Goal: Find contact information: Find contact information

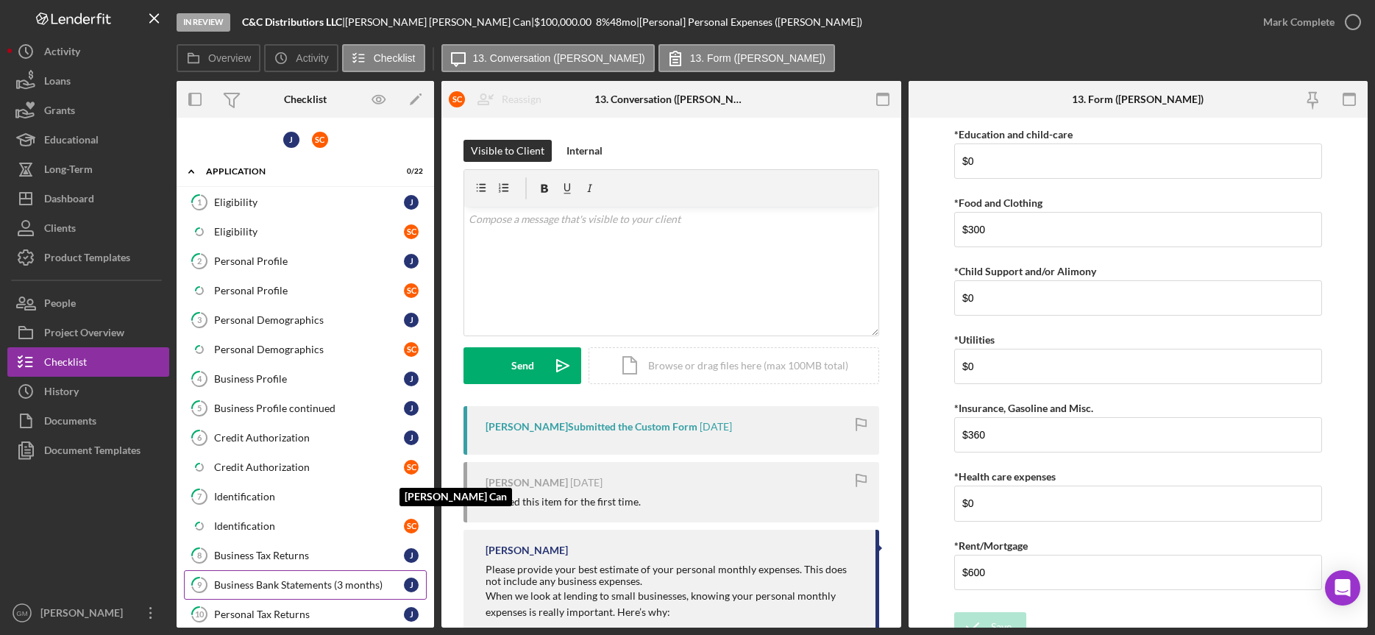
scroll to position [288, 0]
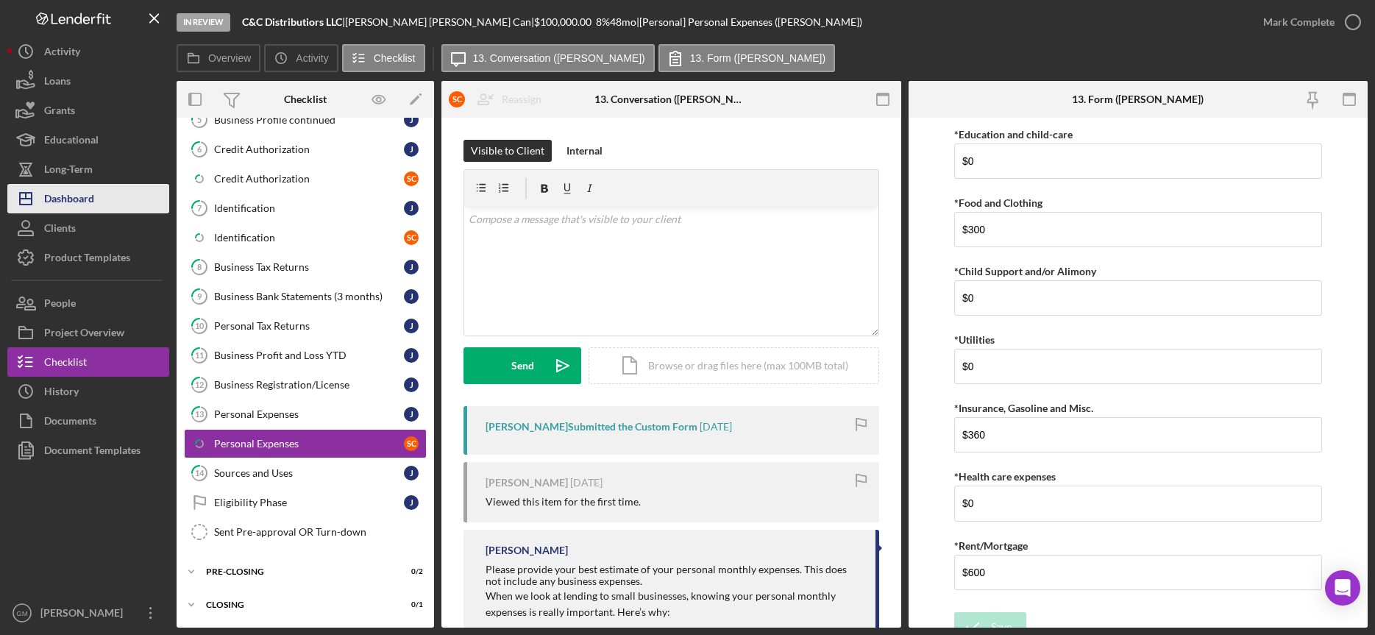
click at [75, 200] on div "Dashboard" at bounding box center [69, 200] width 50 height 33
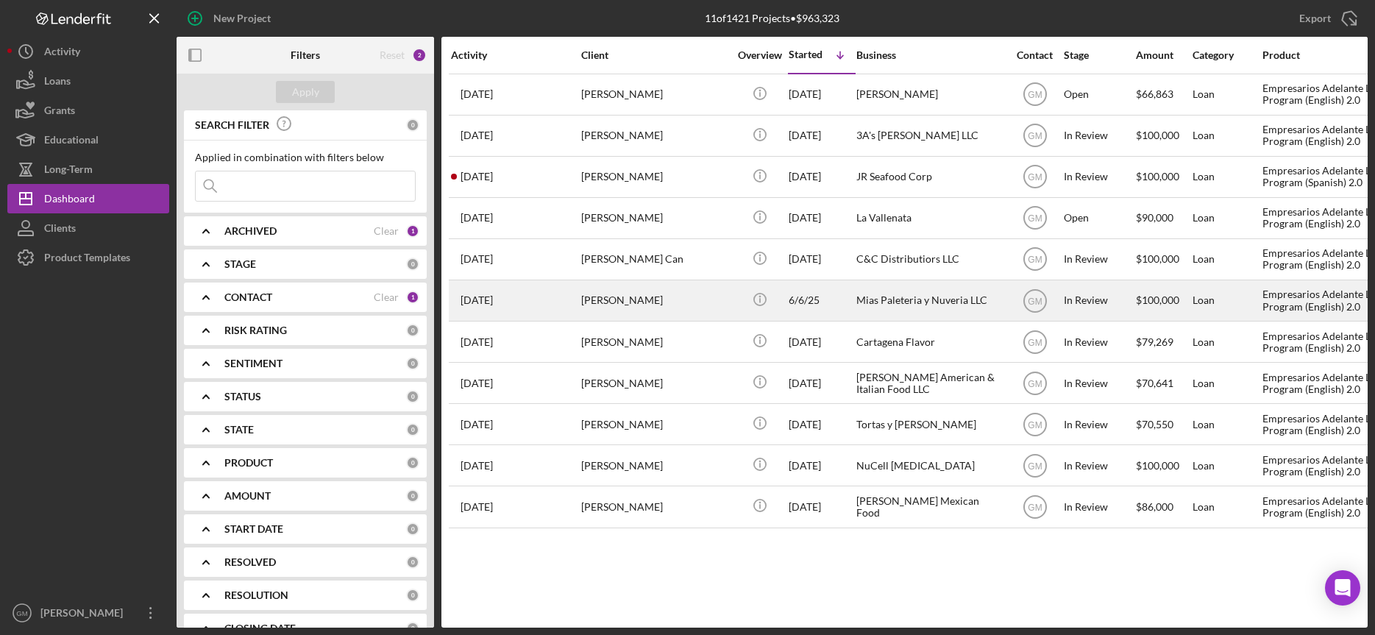
click at [912, 296] on div "Mias Paleteria y Nuveria LLC" at bounding box center [929, 300] width 147 height 39
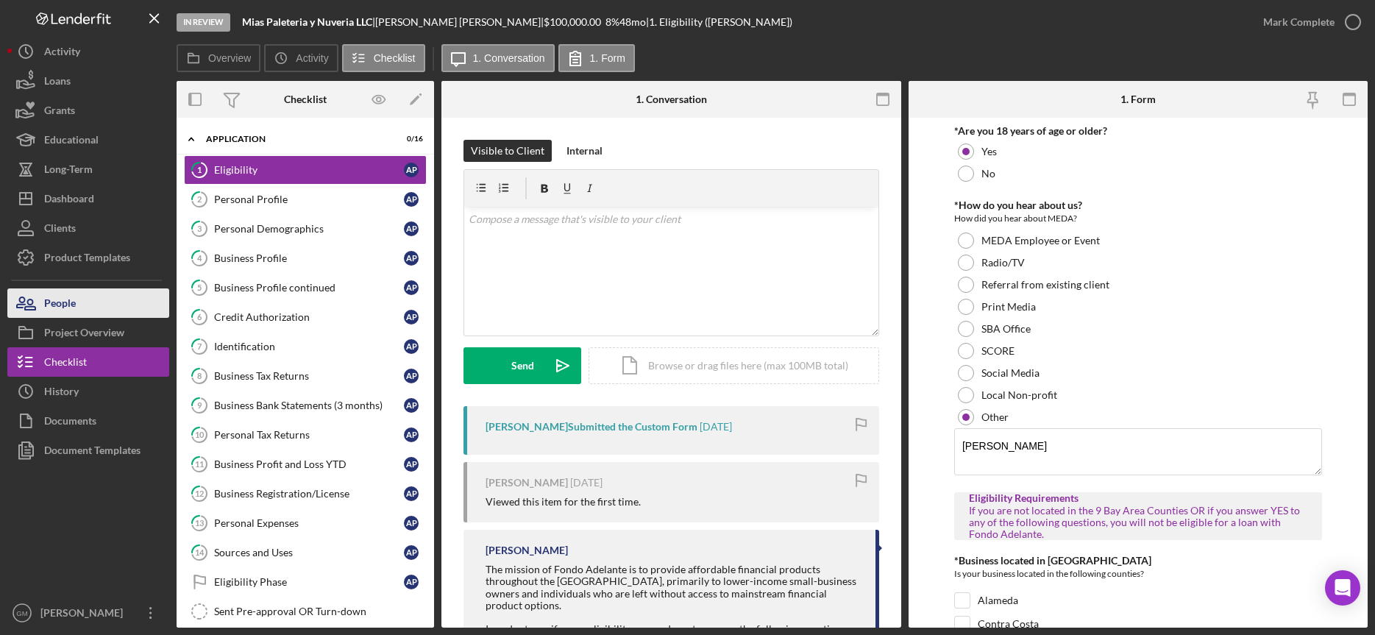
click at [112, 304] on button "People" at bounding box center [88, 302] width 162 height 29
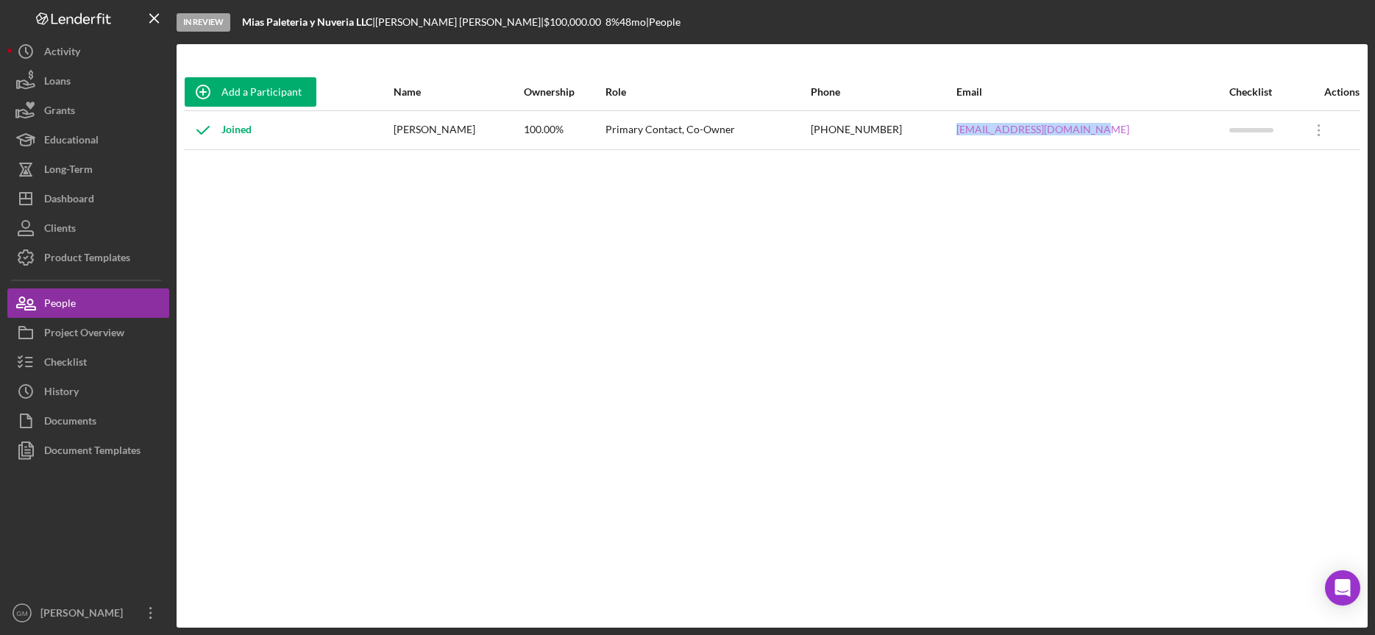
drag, startPoint x: 1159, startPoint y: 131, endPoint x: 1011, endPoint y: 133, distance: 148.6
click at [1011, 133] on div "[EMAIL_ADDRESS][DOMAIN_NAME]" at bounding box center [1092, 130] width 272 height 37
